Goal: Complete application form

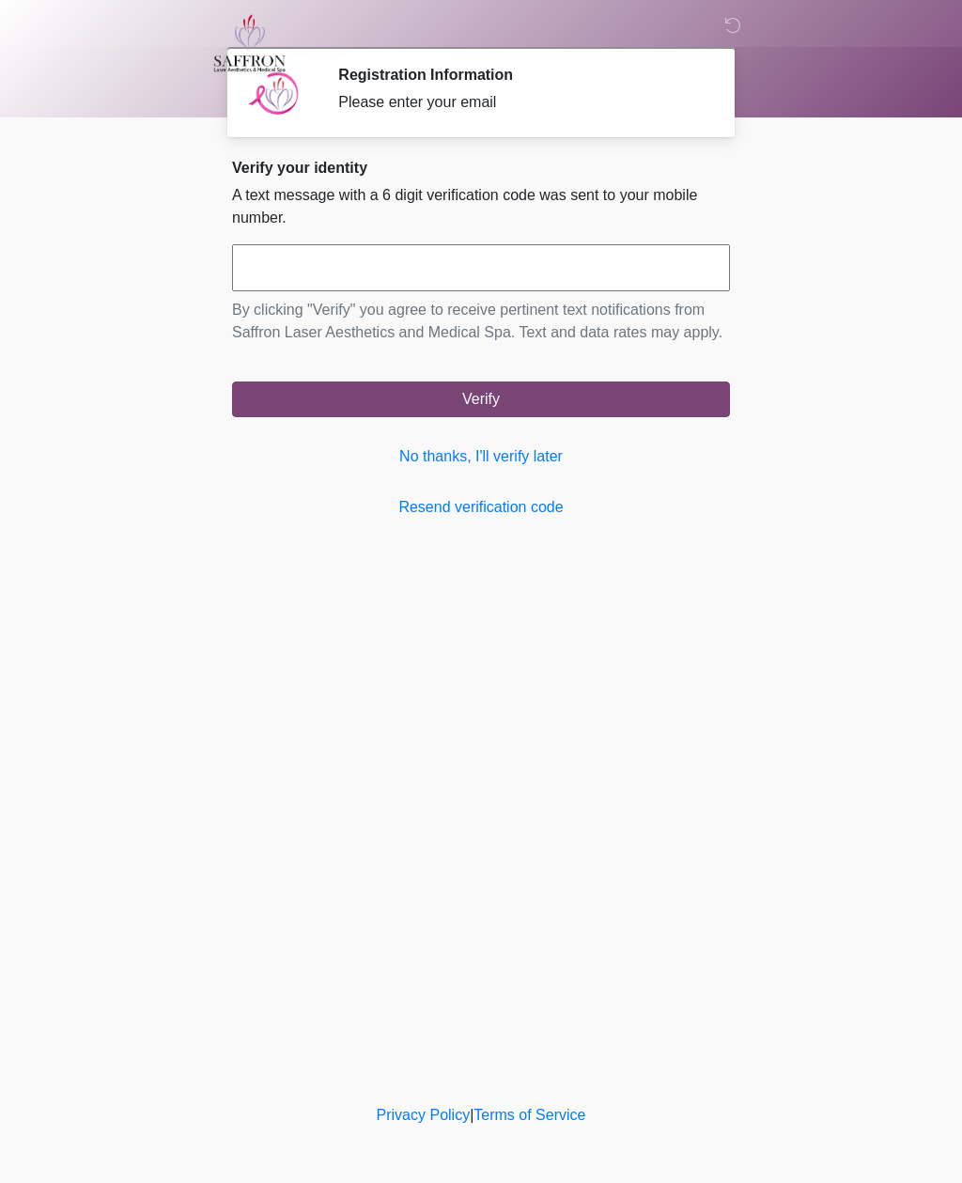
click at [445, 274] on input "text" at bounding box center [481, 267] width 498 height 47
type input "******"
click at [556, 416] on button "Verify" at bounding box center [481, 399] width 498 height 36
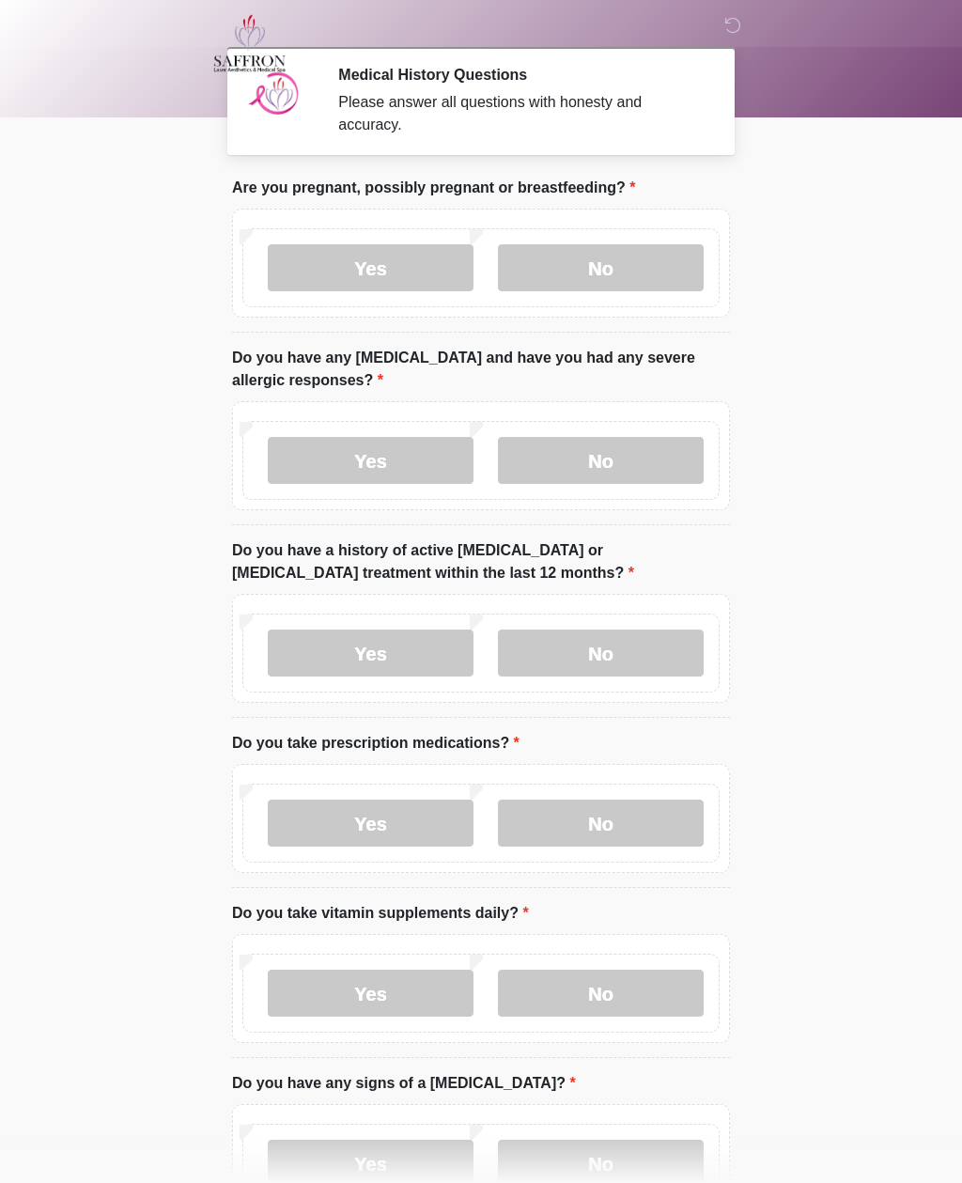
click at [623, 282] on label "No" at bounding box center [601, 267] width 206 height 47
click at [363, 463] on label "Yes" at bounding box center [371, 460] width 206 height 47
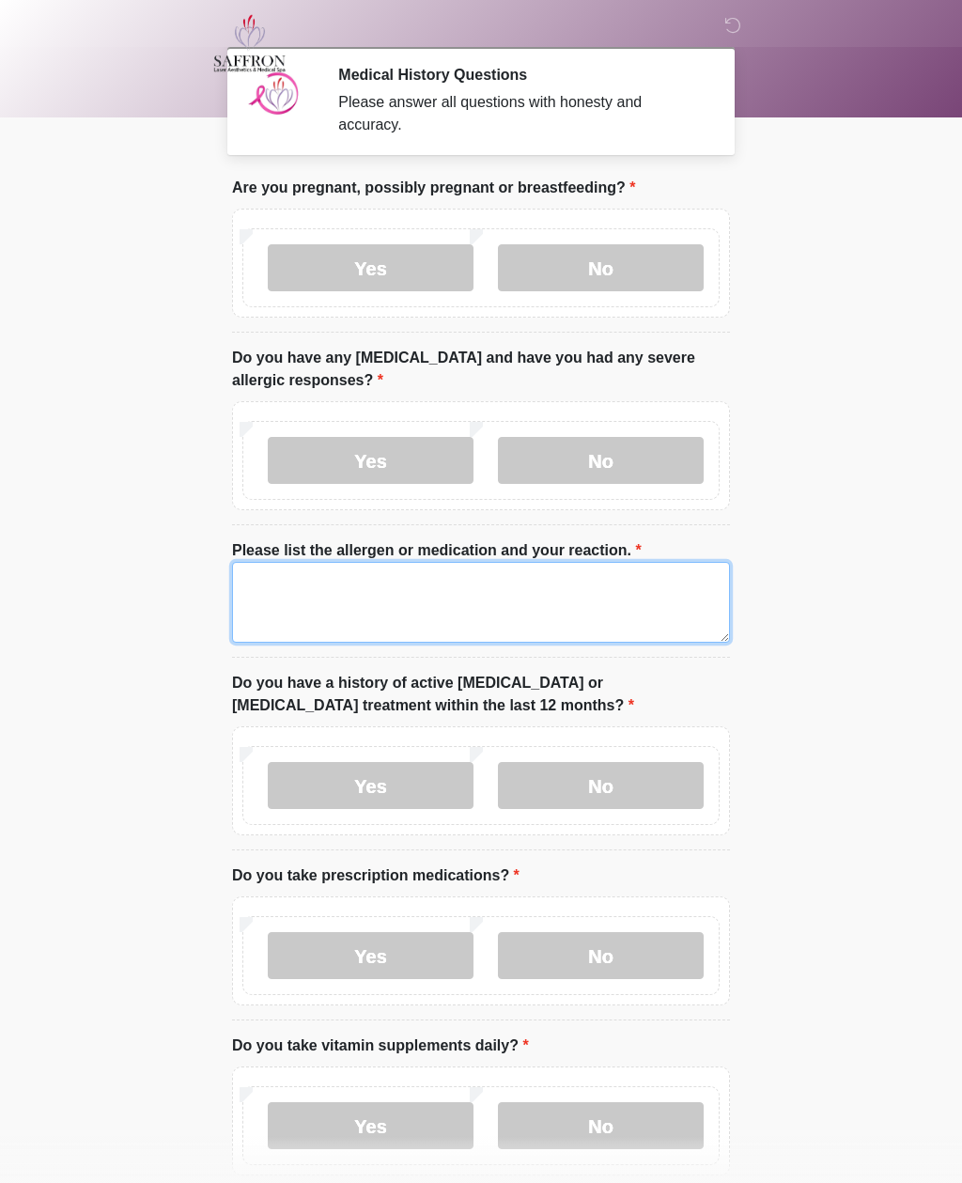
click at [447, 594] on textarea "Please list the allergen or medication and your reaction." at bounding box center [481, 602] width 498 height 81
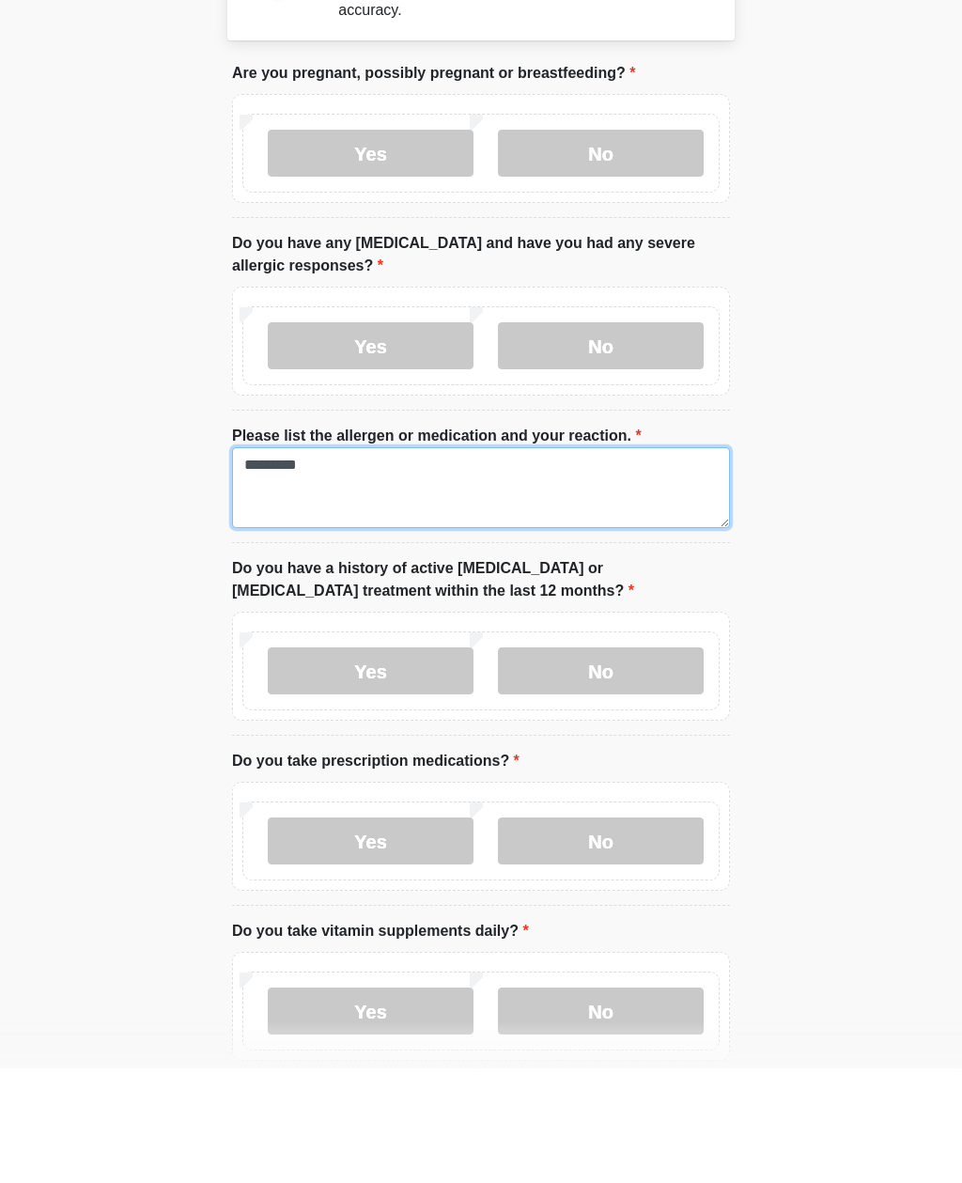
type textarea "*********"
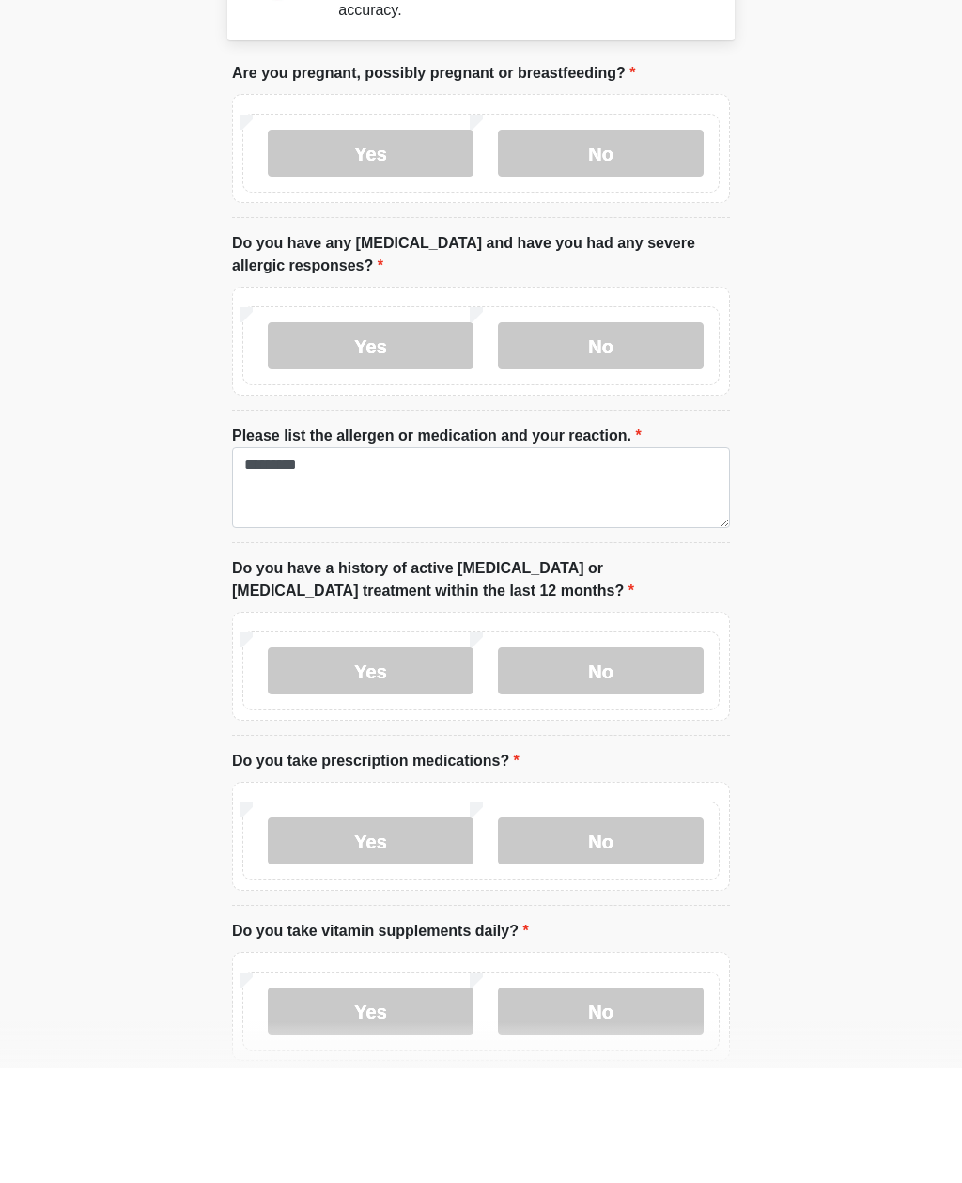
click at [645, 762] on label "No" at bounding box center [601, 785] width 206 height 47
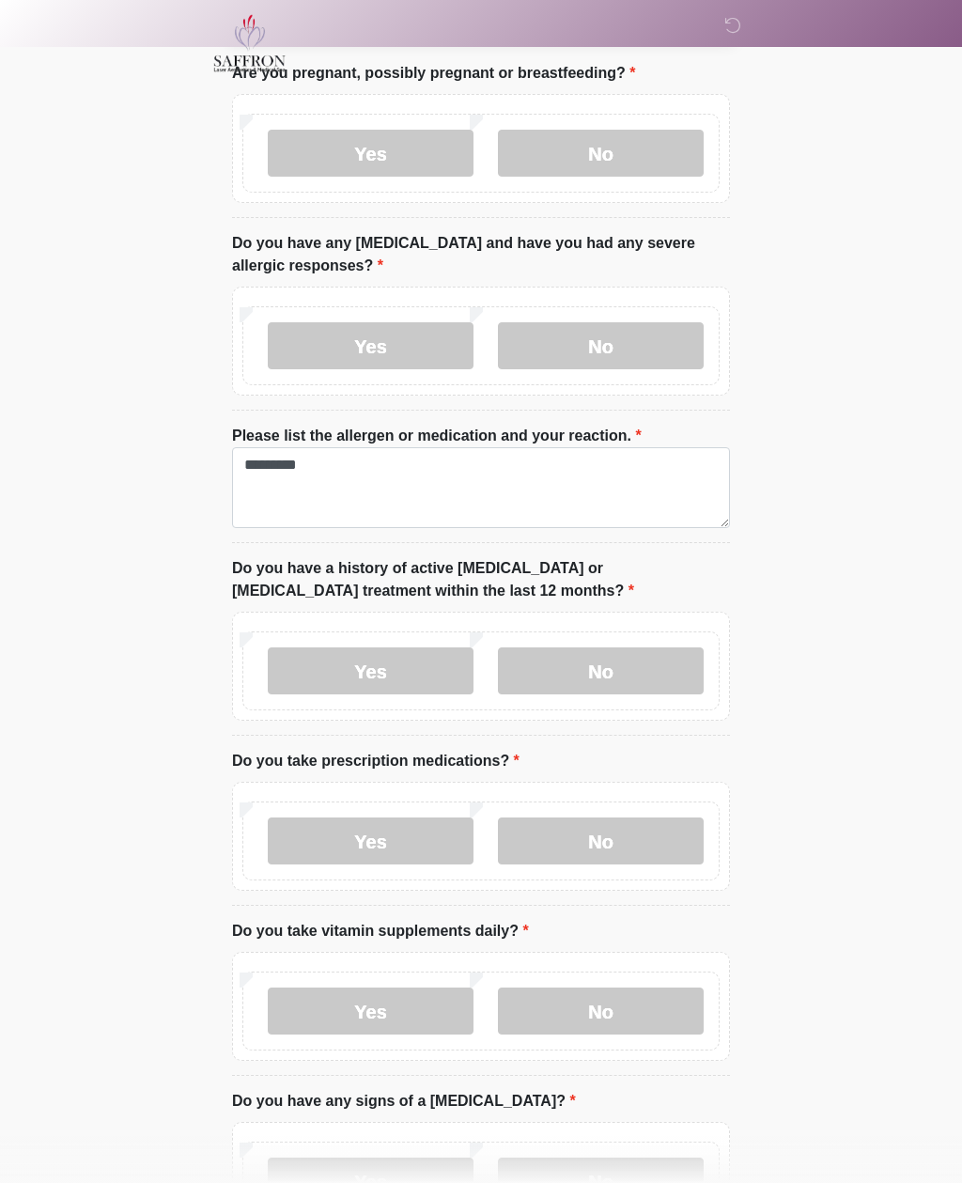
click at [411, 838] on label "Yes" at bounding box center [371, 840] width 206 height 47
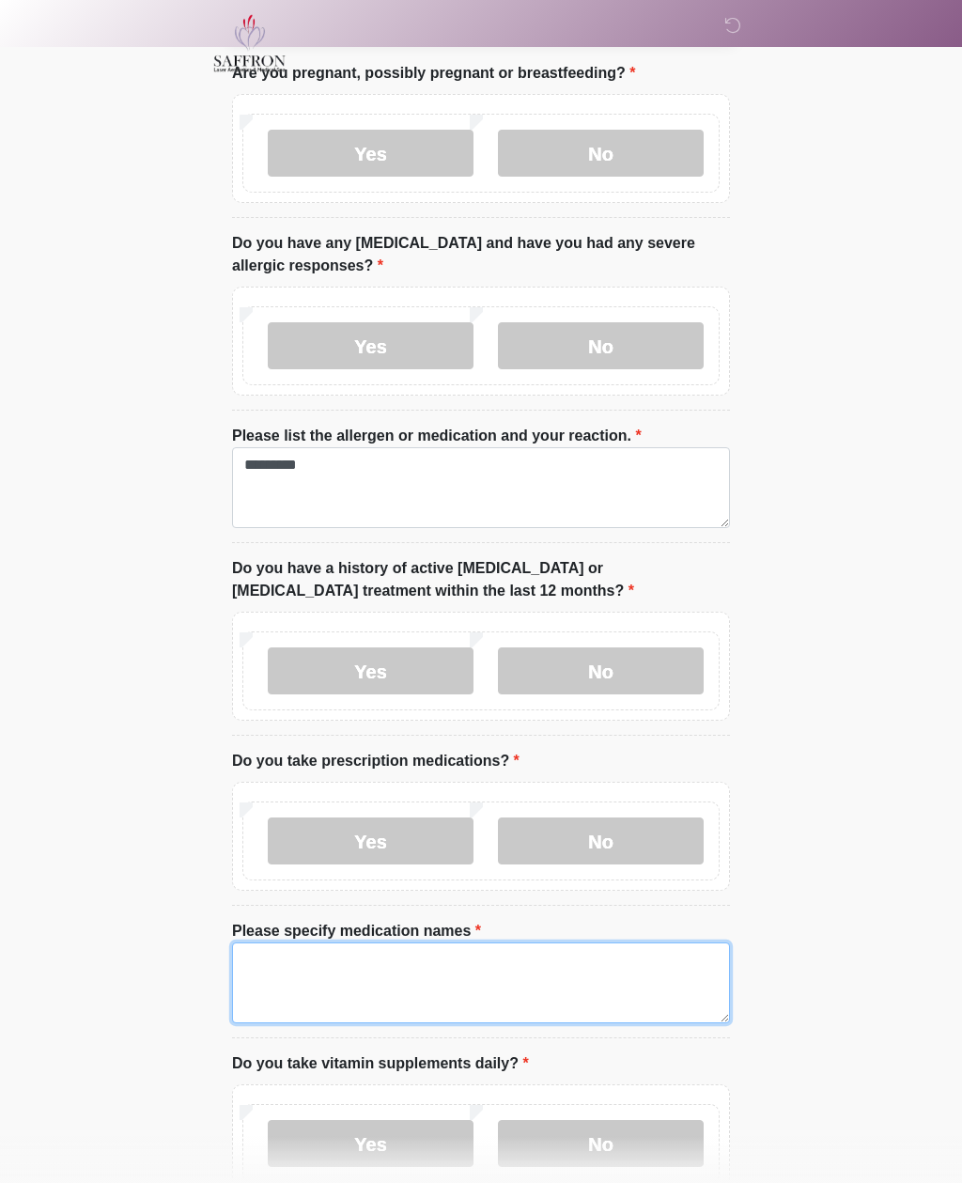
click at [406, 961] on textarea "Please specify medication names" at bounding box center [481, 982] width 498 height 81
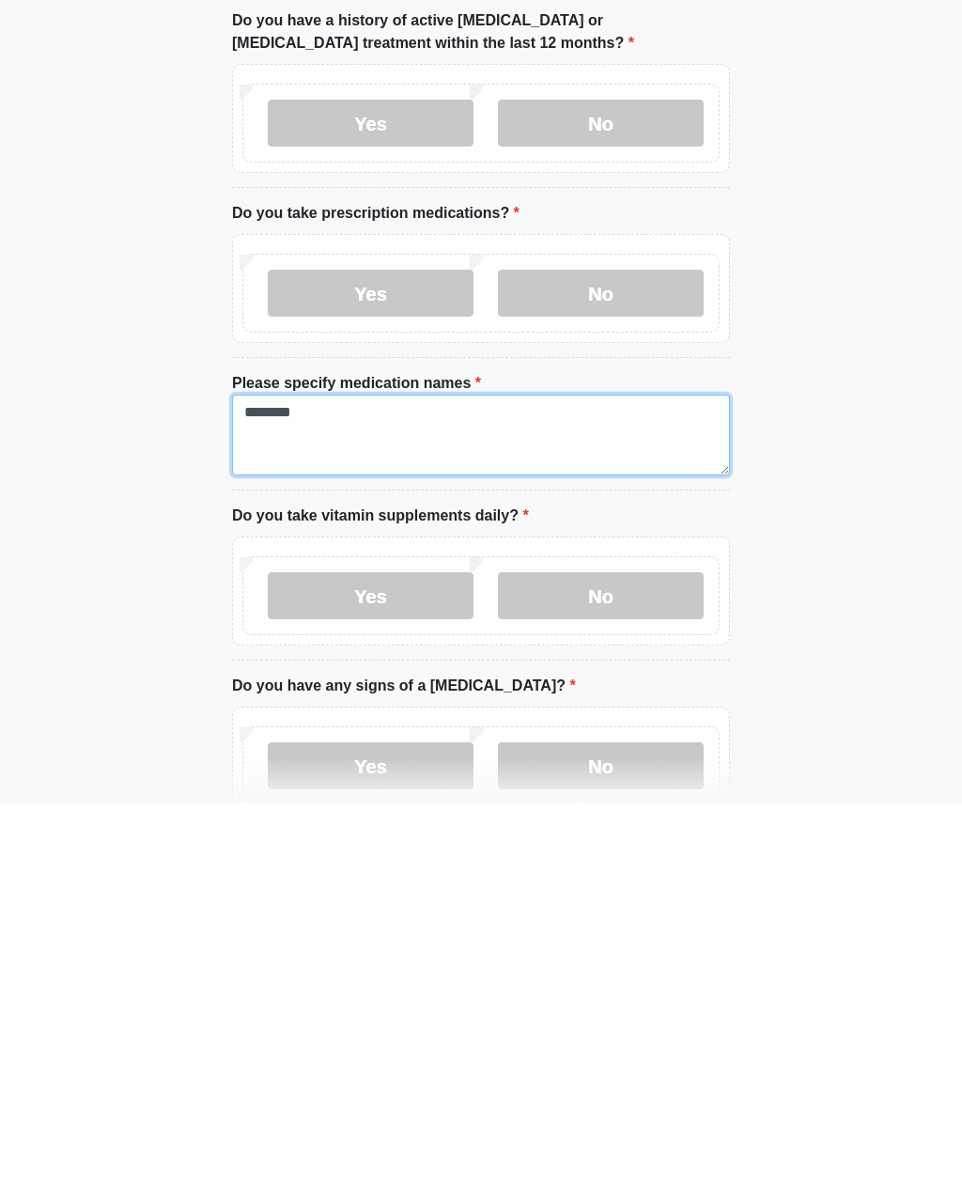
type textarea "********"
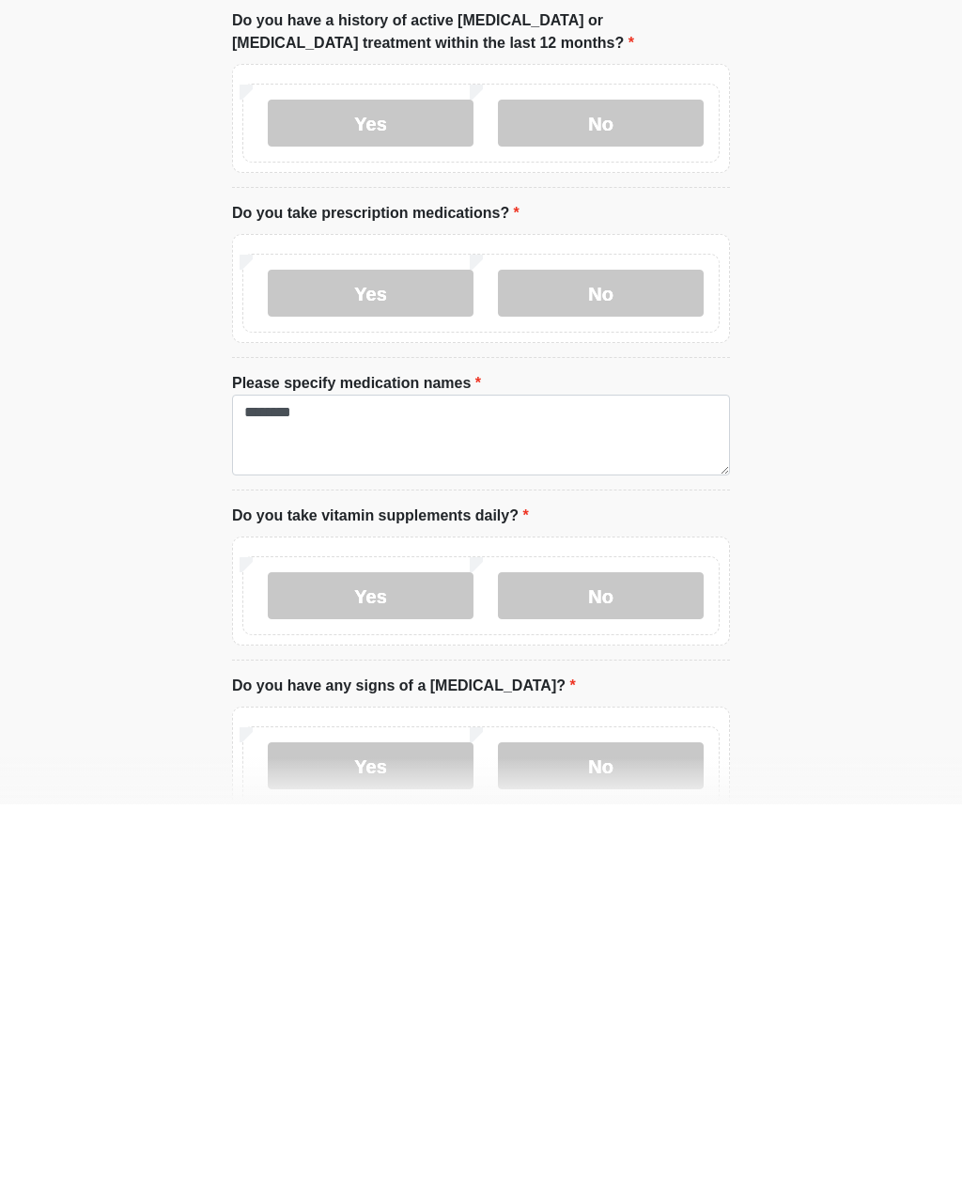
click at [419, 951] on label "Yes" at bounding box center [371, 974] width 206 height 47
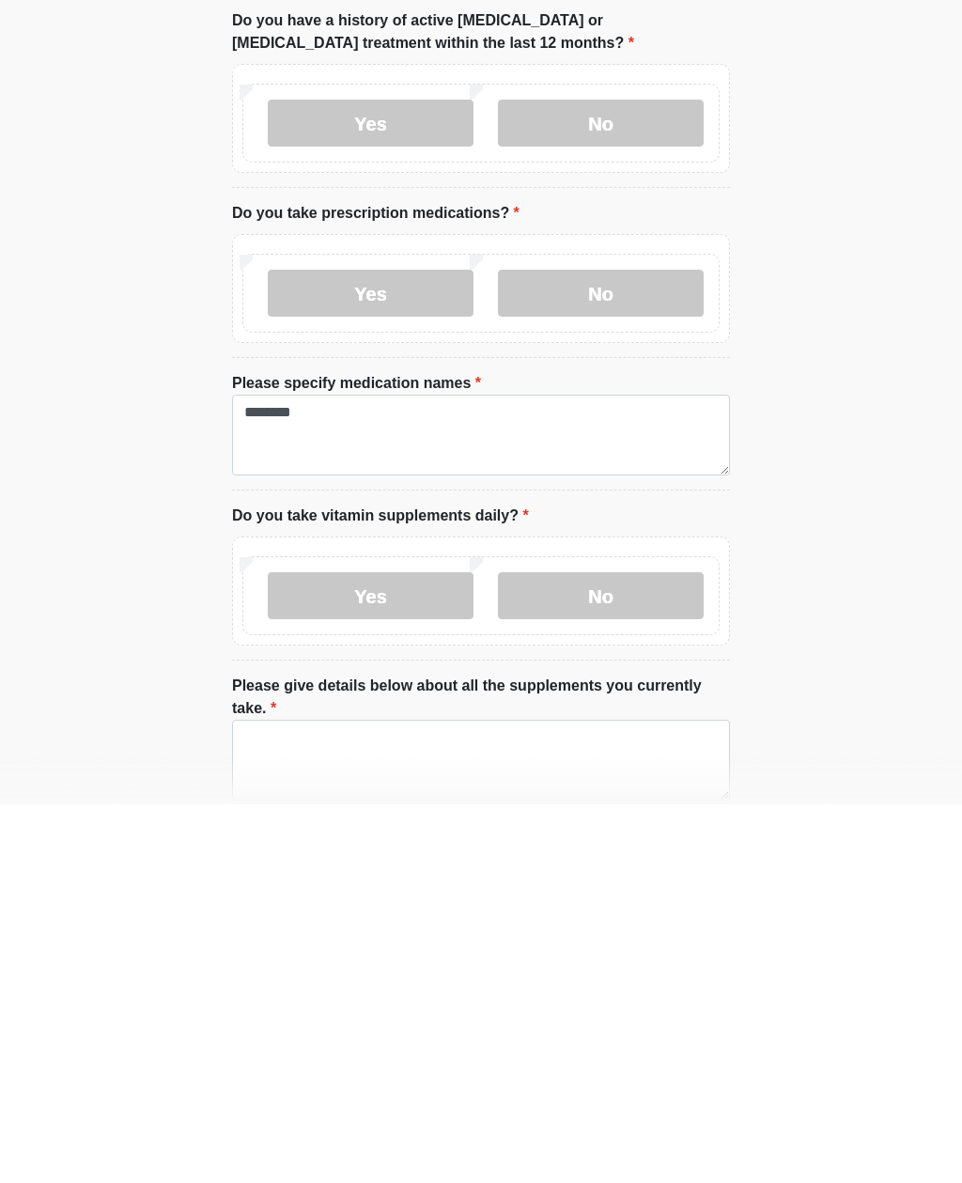
scroll to position [663, 0]
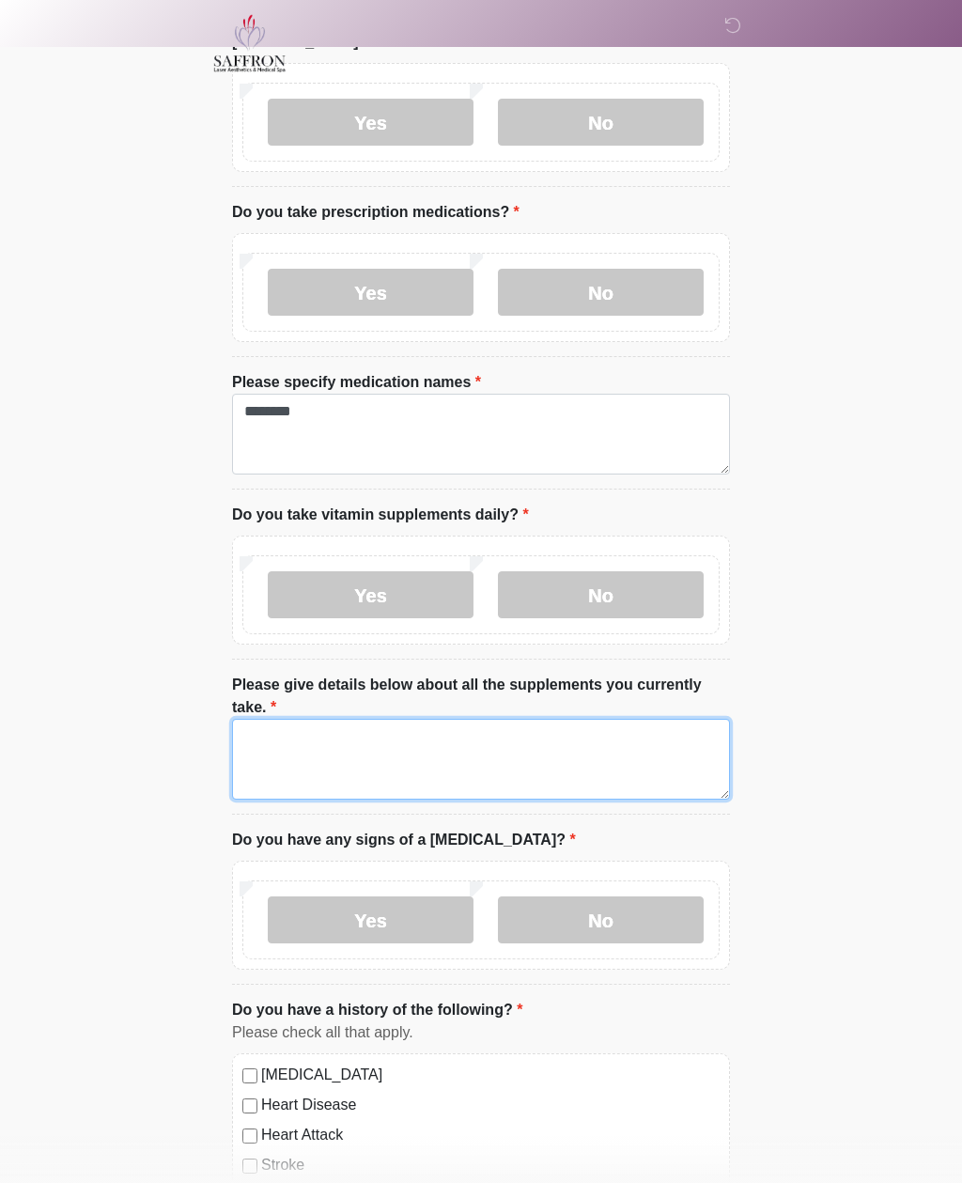
click at [379, 745] on textarea "Please give details below about all the supplements you currently take." at bounding box center [481, 759] width 498 height 81
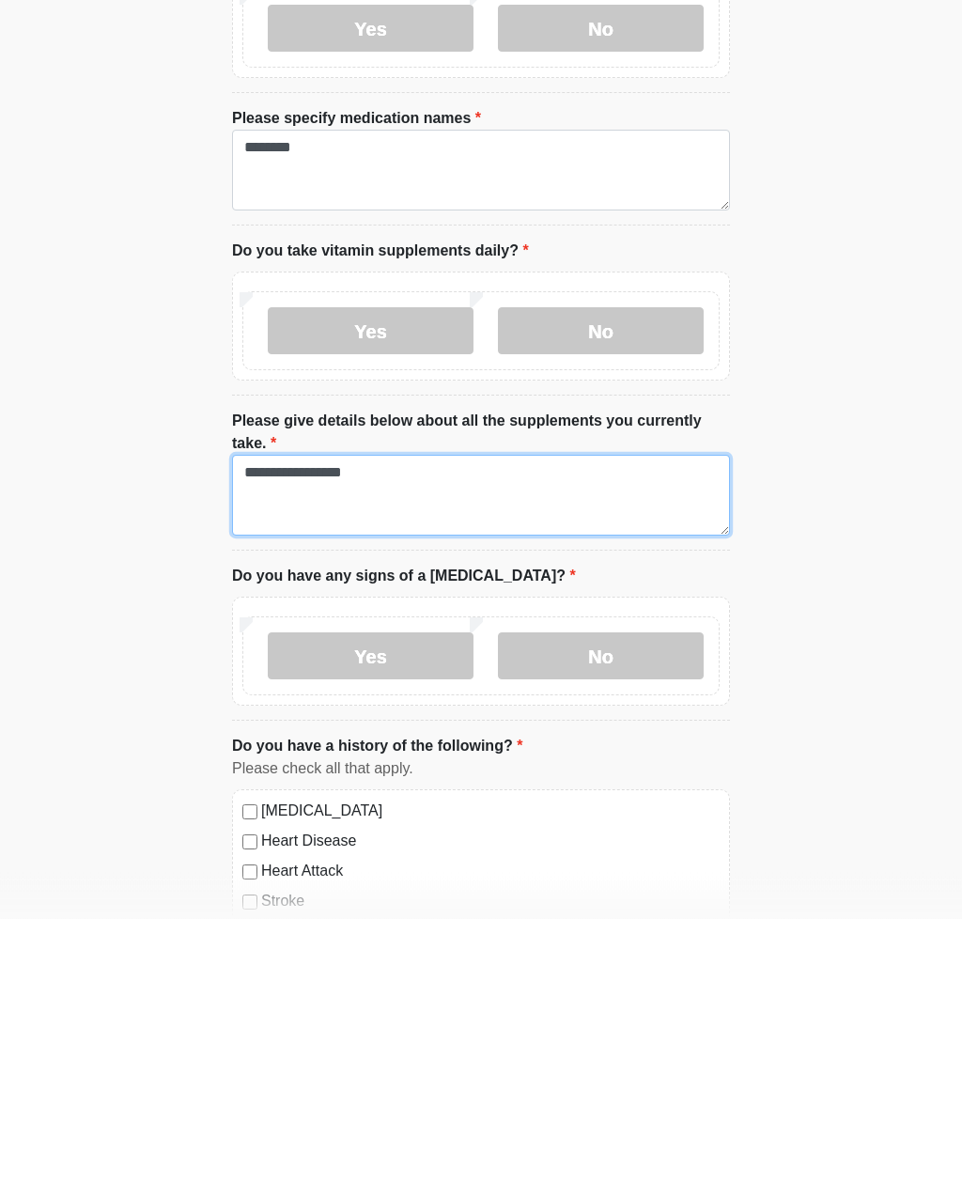
type textarea "**********"
click at [609, 897] on label "No" at bounding box center [601, 920] width 206 height 47
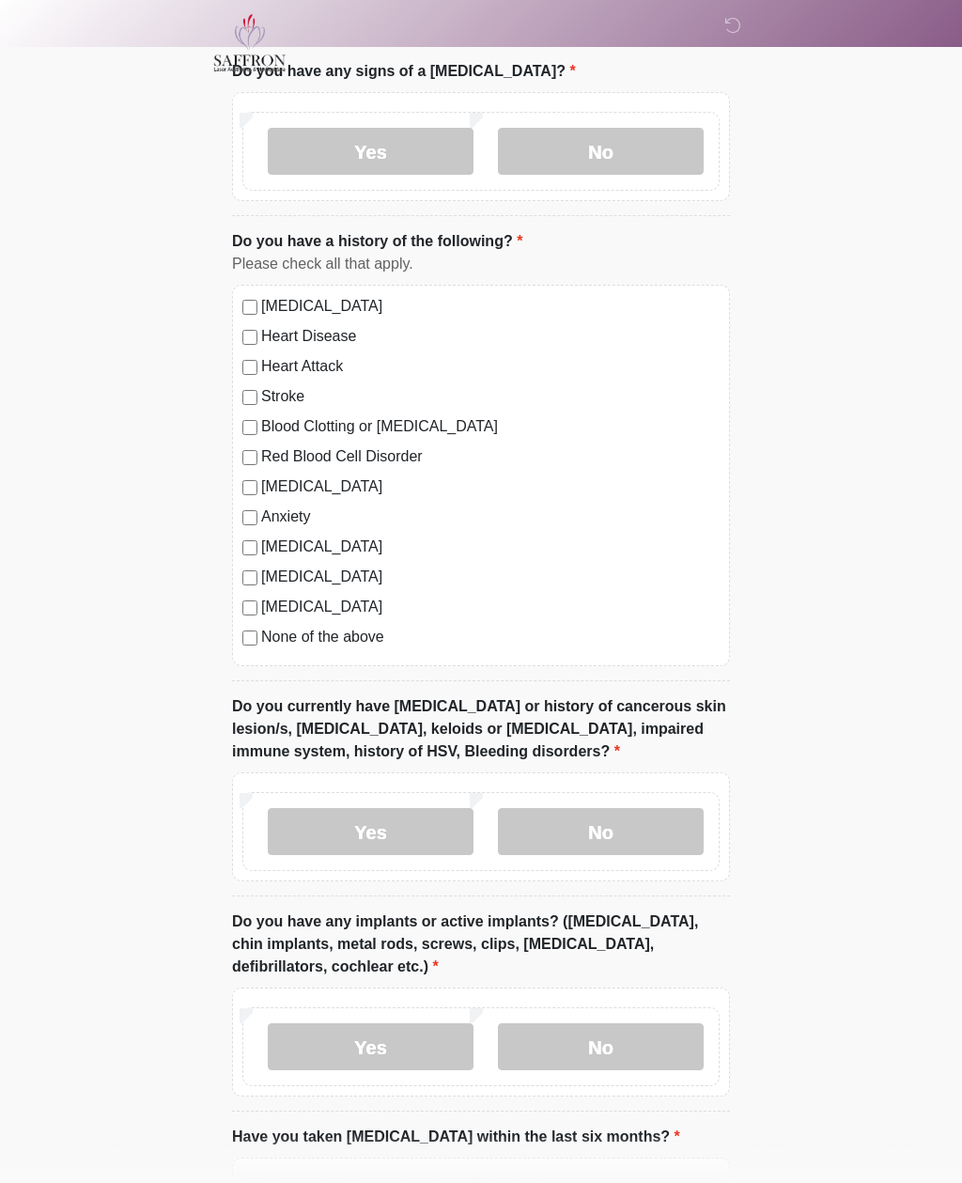
scroll to position [1434, 0]
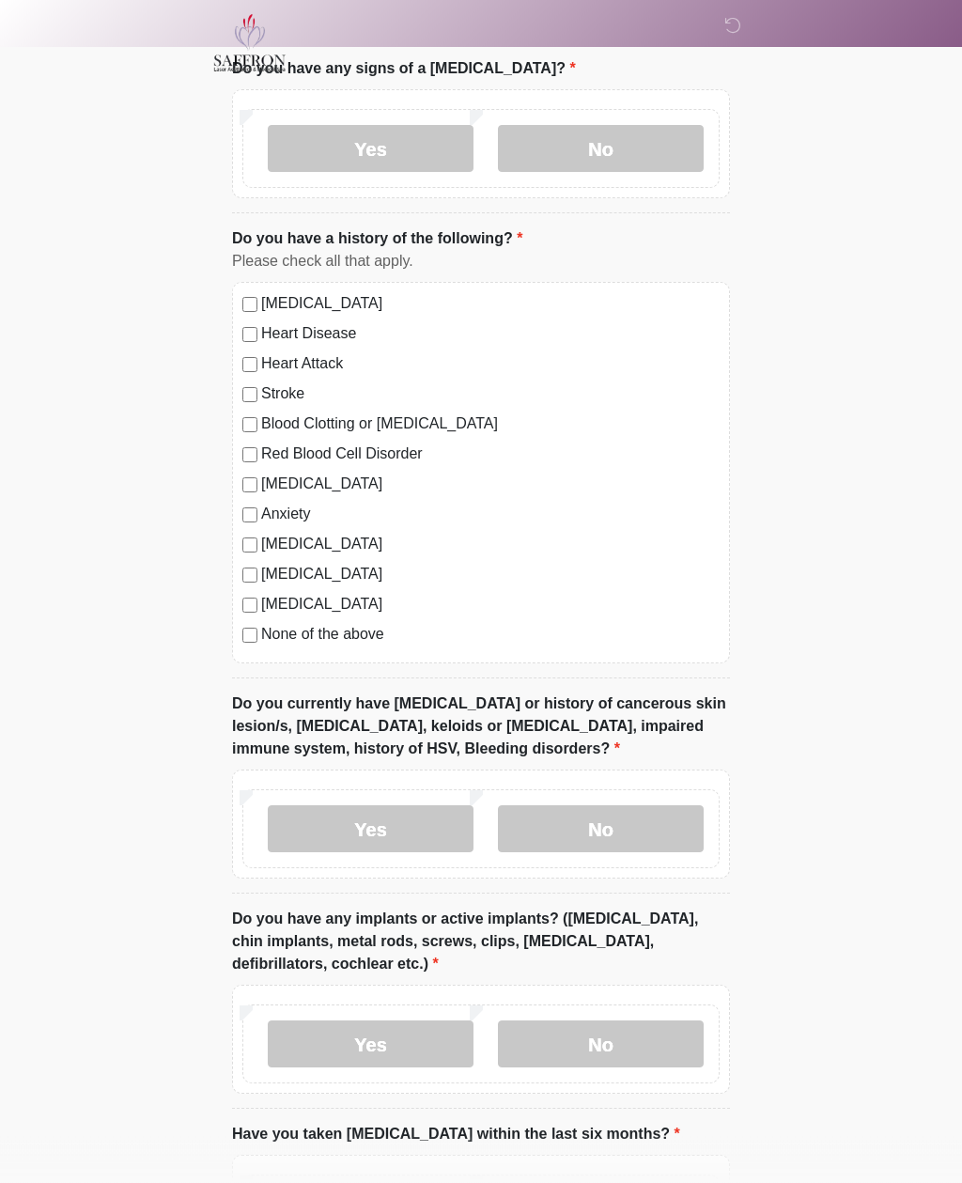
click at [608, 820] on label "No" at bounding box center [601, 829] width 206 height 47
click at [638, 1036] on label "No" at bounding box center [601, 1043] width 206 height 47
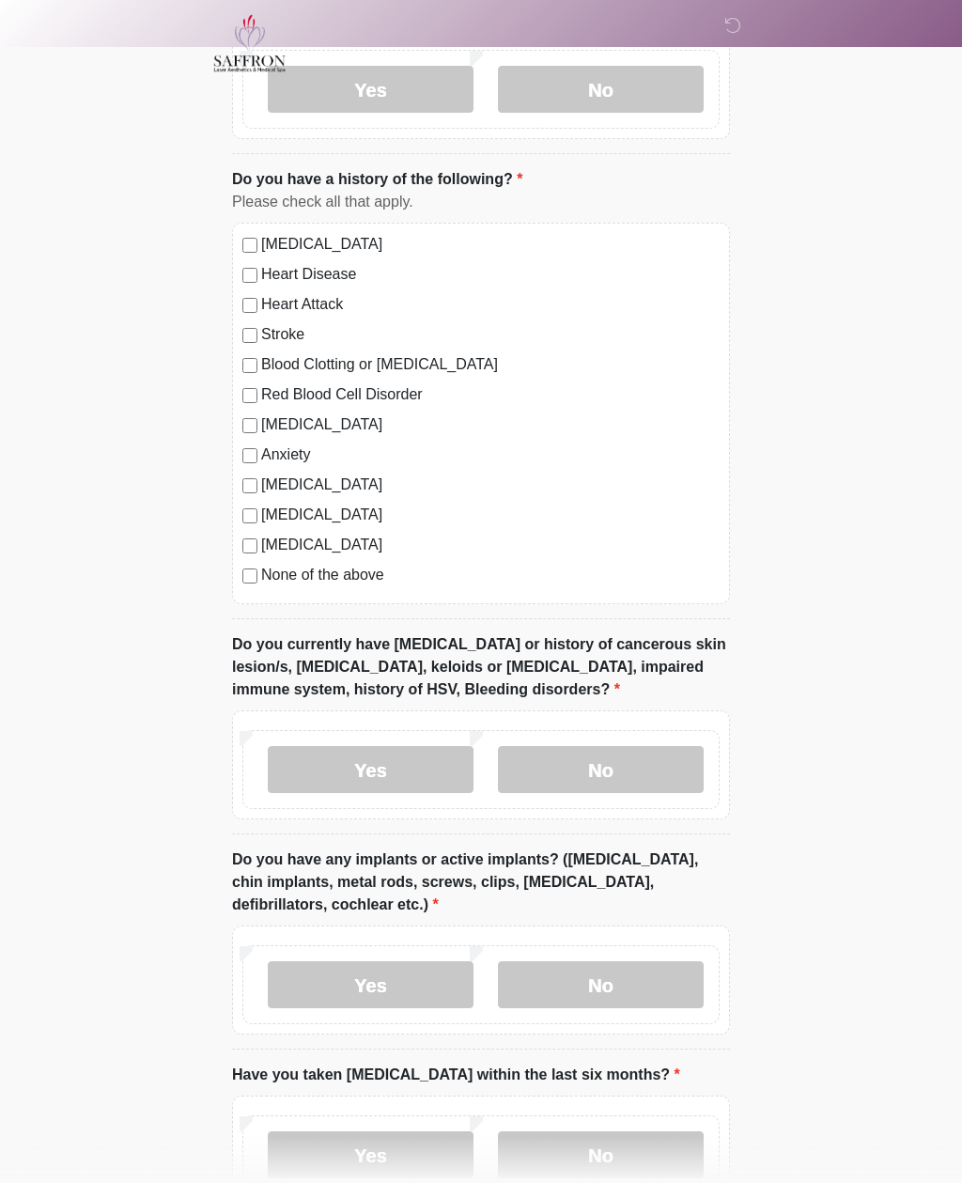
scroll to position [1617, 0]
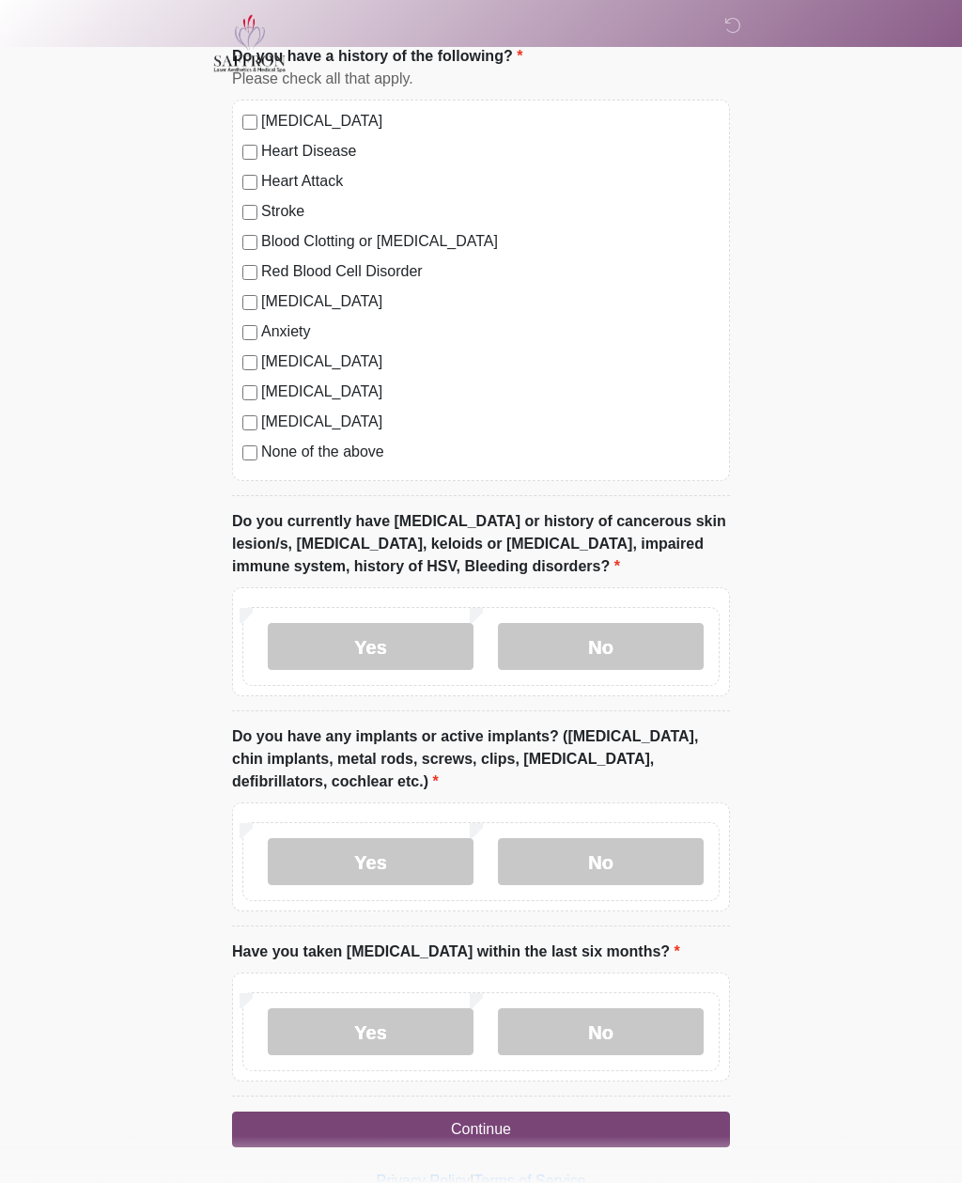
click at [617, 1031] on label "No" at bounding box center [601, 1031] width 206 height 47
click at [590, 1128] on button "Continue" at bounding box center [481, 1129] width 498 height 36
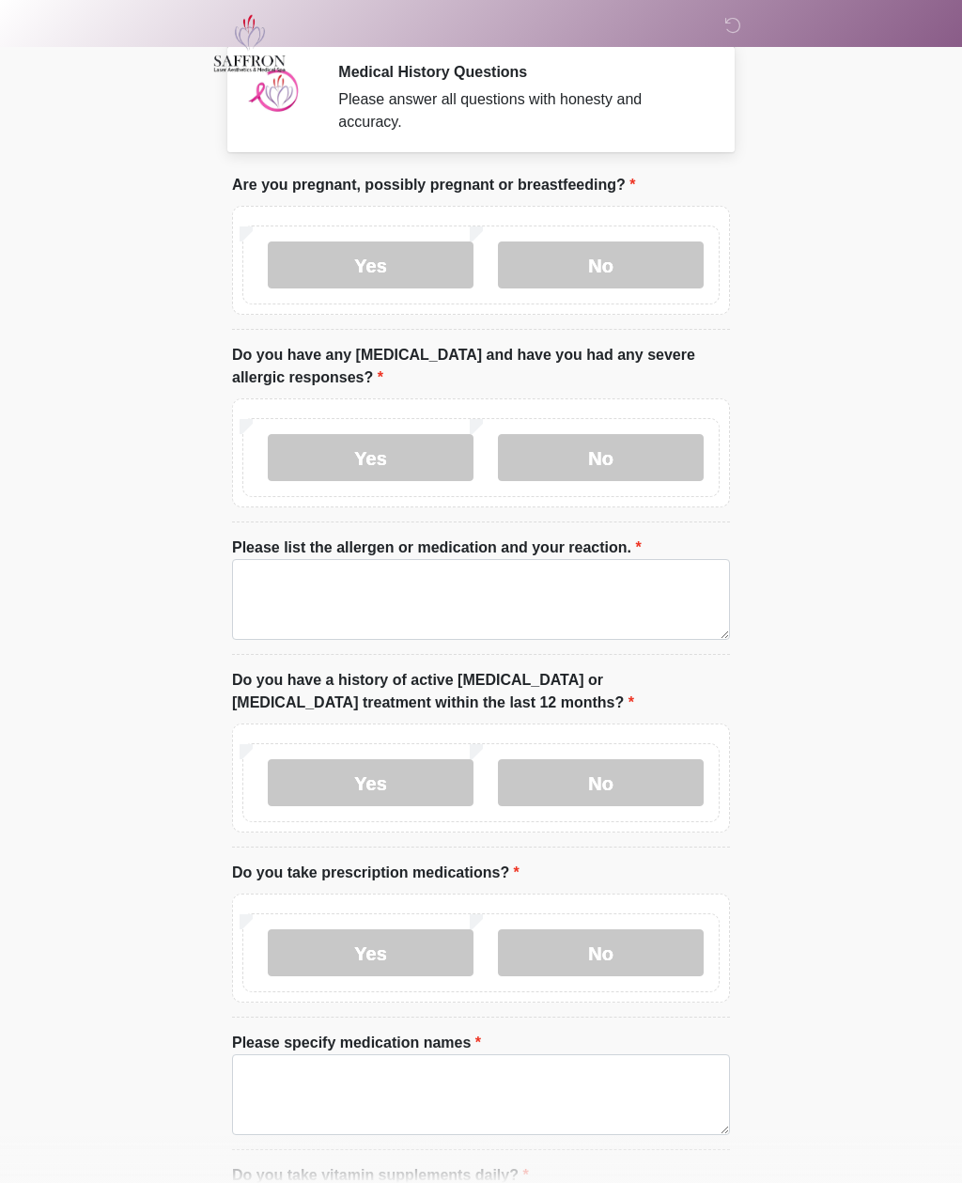
scroll to position [0, 0]
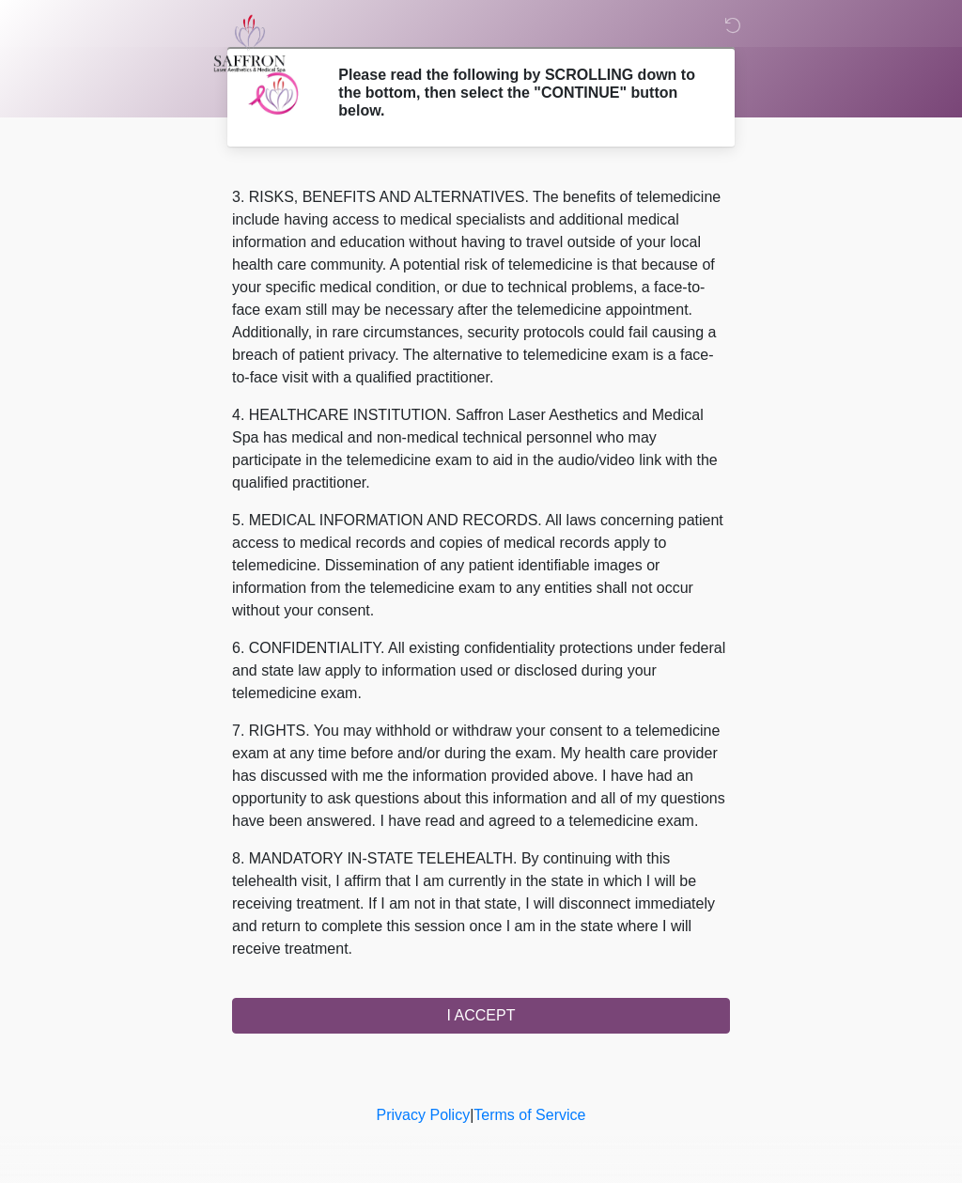
click at [529, 1010] on button "I ACCEPT" at bounding box center [481, 1016] width 498 height 36
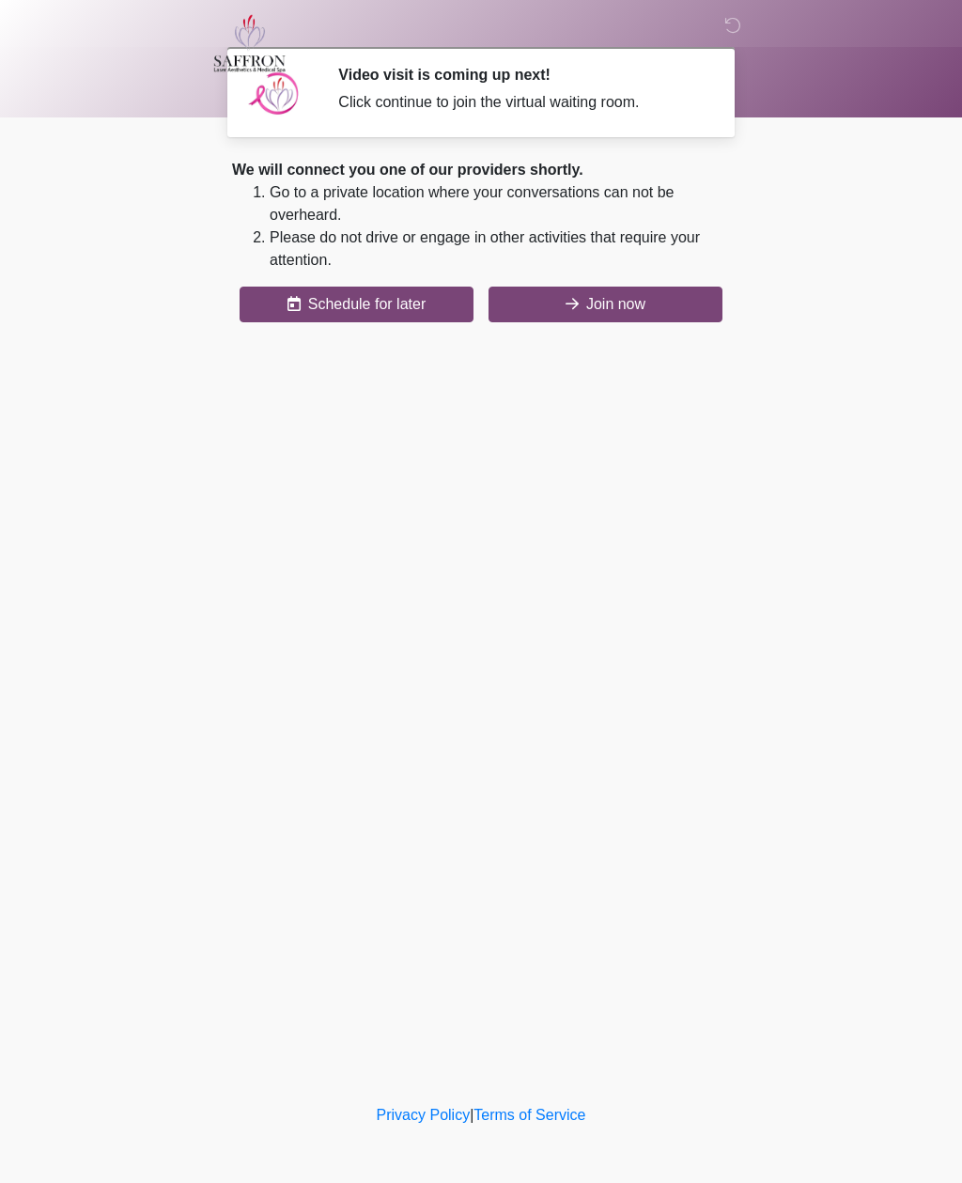
click at [648, 310] on button "Join now" at bounding box center [605, 305] width 234 height 36
